Goal: Navigation & Orientation: Understand site structure

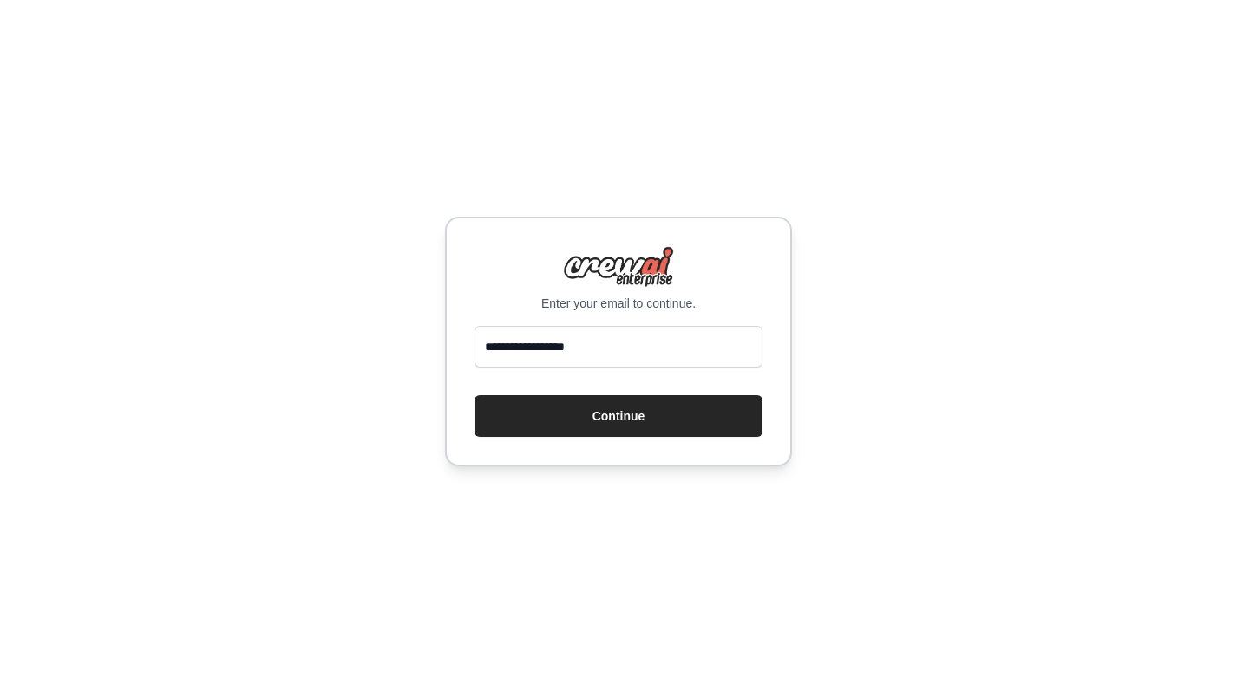
type input "**********"
click at [618, 416] on button "Continue" at bounding box center [618, 416] width 288 height 42
click at [560, 347] on input "email" at bounding box center [618, 347] width 288 height 42
type input "**********"
click at [618, 416] on button "Continue" at bounding box center [618, 416] width 288 height 42
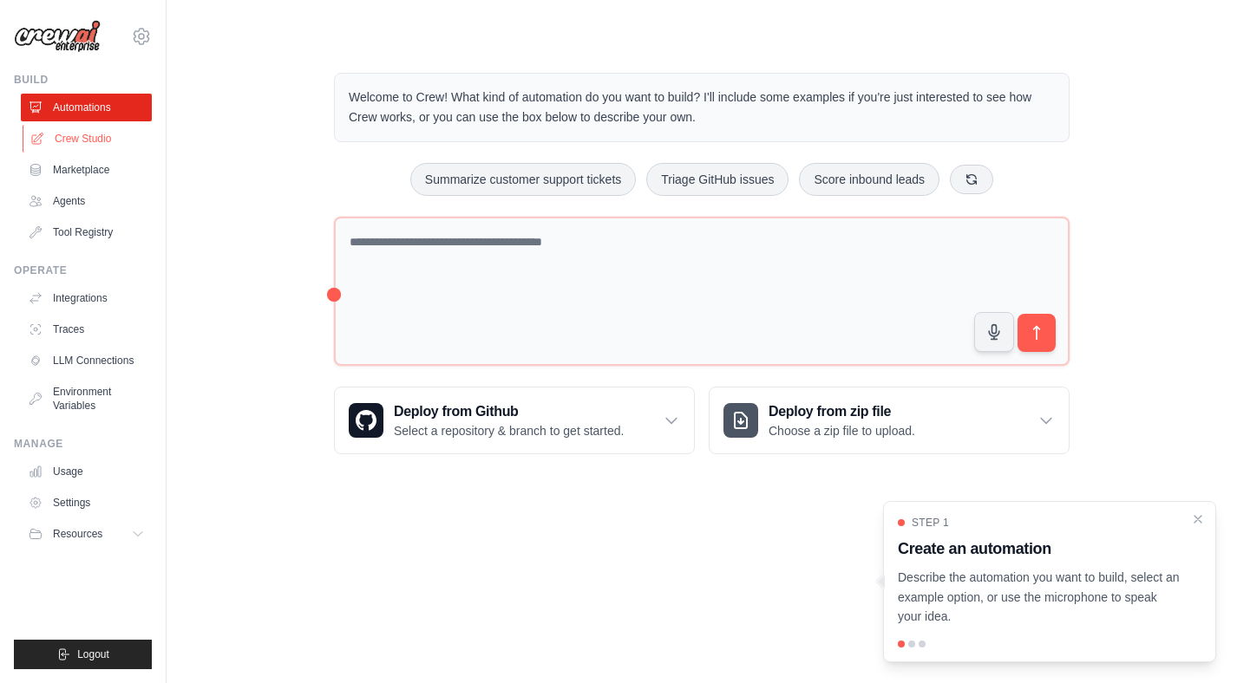
click at [105, 135] on link "Crew Studio" at bounding box center [88, 139] width 131 height 28
click at [93, 176] on link "Marketplace" at bounding box center [88, 170] width 131 height 28
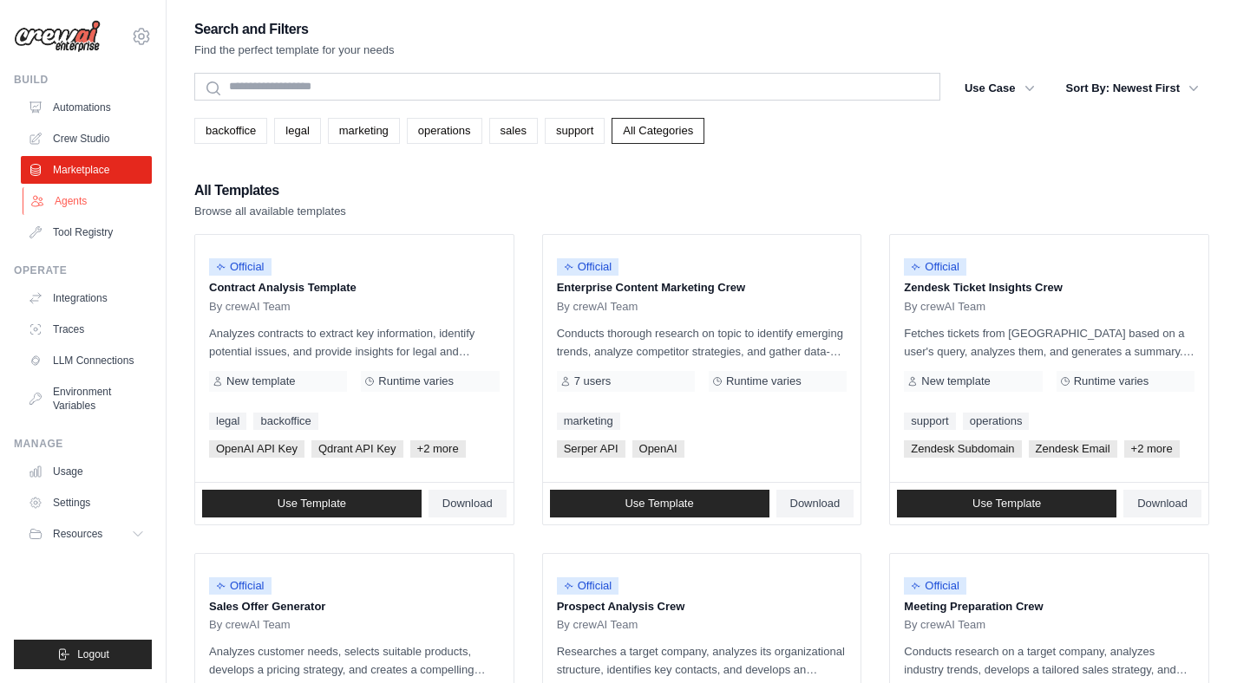
click at [77, 209] on link "Agents" at bounding box center [88, 201] width 131 height 28
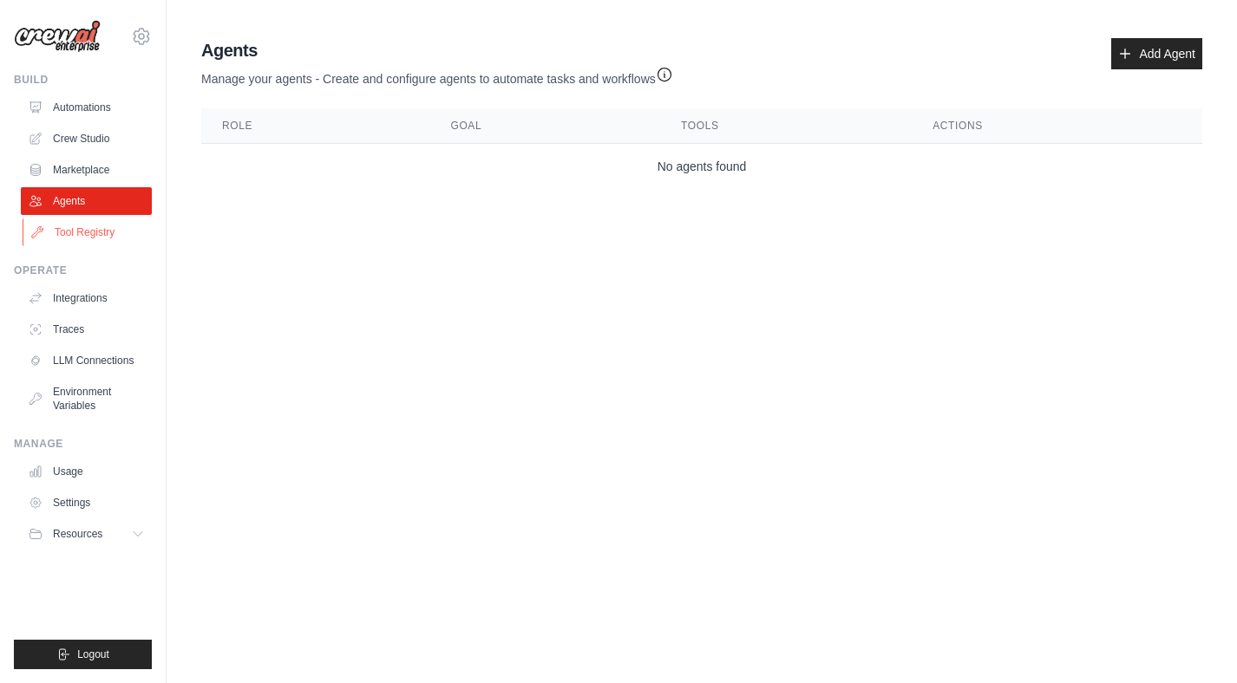
click at [77, 234] on link "Tool Registry" at bounding box center [88, 233] width 131 height 28
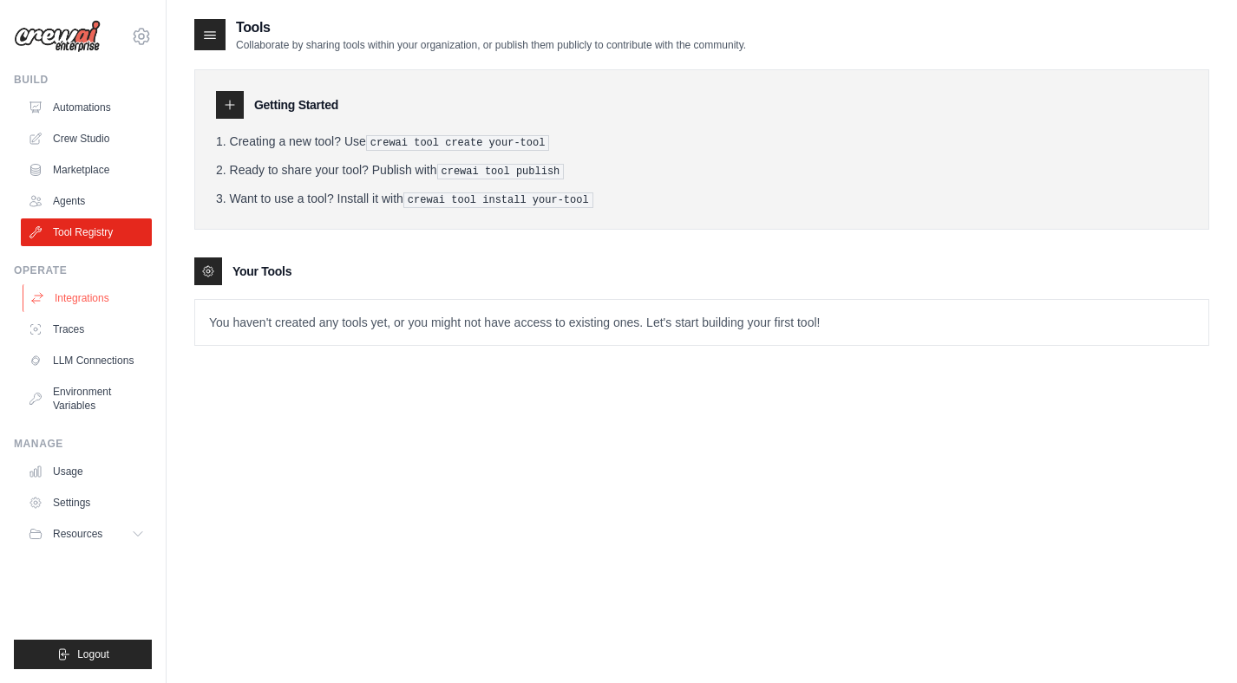
click at [65, 292] on link "Integrations" at bounding box center [88, 298] width 131 height 28
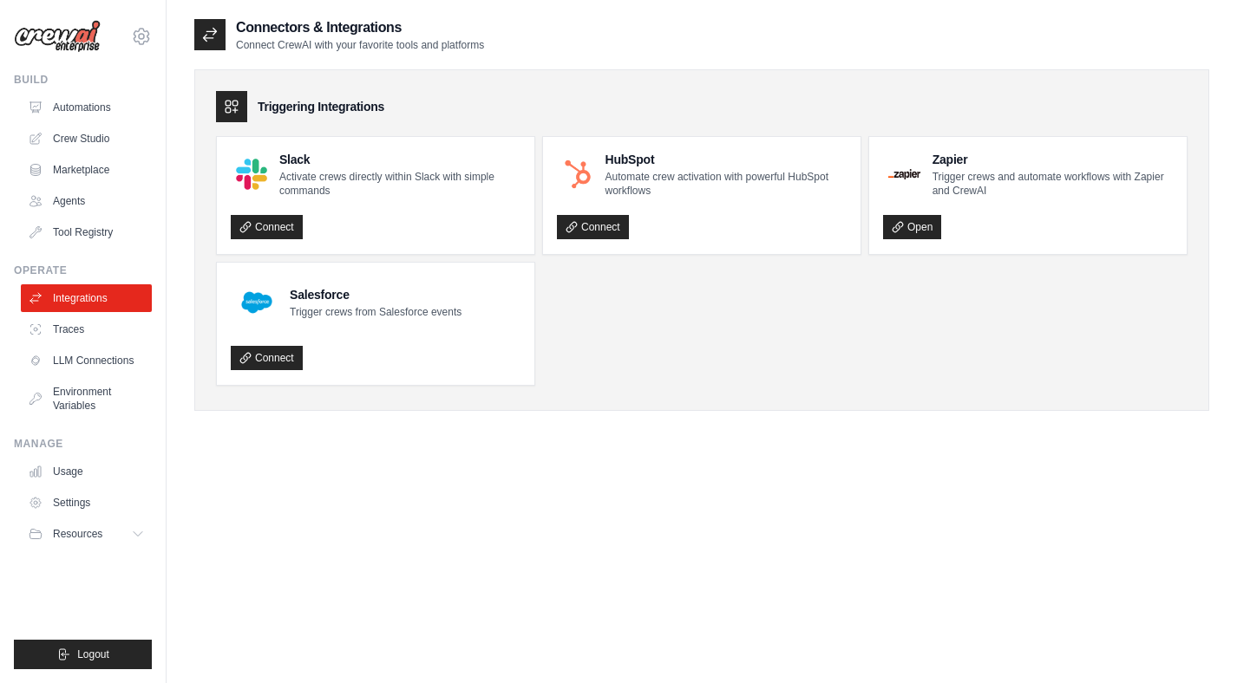
click at [65, 344] on ul "Integrations Traces LLM Connections Environment Variables" at bounding box center [86, 351] width 131 height 135
click at [77, 43] on img at bounding box center [57, 36] width 87 height 33
